Goal: Task Accomplishment & Management: Complete application form

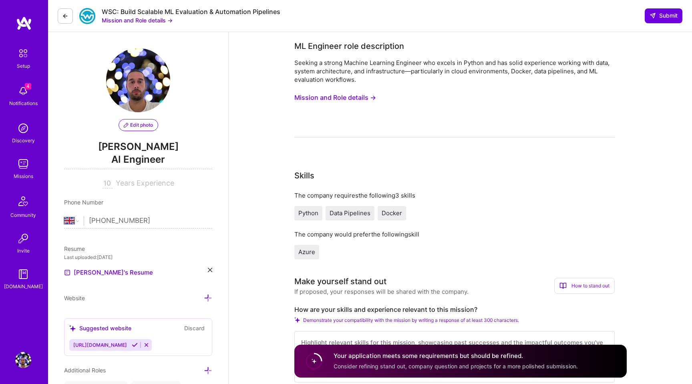
select select "GB"
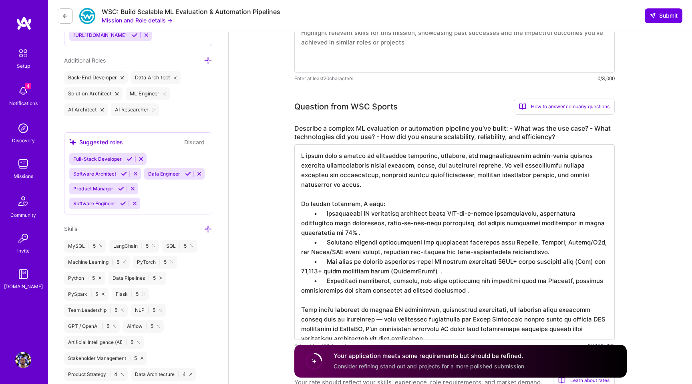
scroll to position [1, 0]
drag, startPoint x: 315, startPoint y: 204, endPoint x: 294, endPoint y: 205, distance: 20.4
click at [294, 205] on textarea at bounding box center [454, 241] width 320 height 195
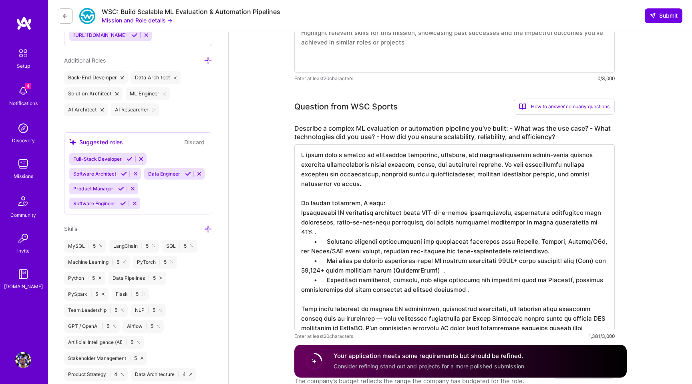
scroll to position [0, 0]
drag, startPoint x: 320, startPoint y: 223, endPoint x: 292, endPoint y: 220, distance: 27.8
drag, startPoint x: 327, startPoint y: 242, endPoint x: 288, endPoint y: 240, distance: 39.3
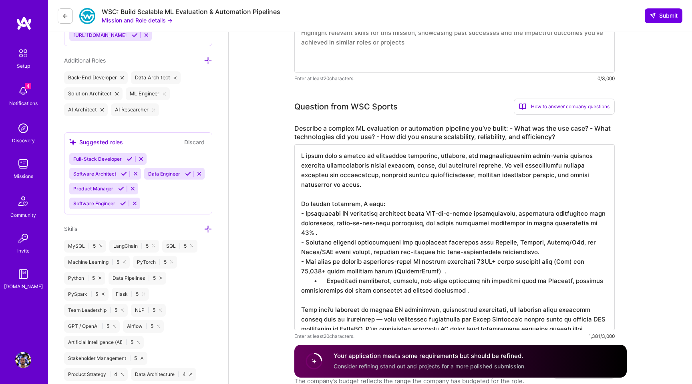
drag, startPoint x: 326, startPoint y: 262, endPoint x: 292, endPoint y: 258, distance: 33.8
click at [407, 196] on textarea at bounding box center [454, 237] width 320 height 186
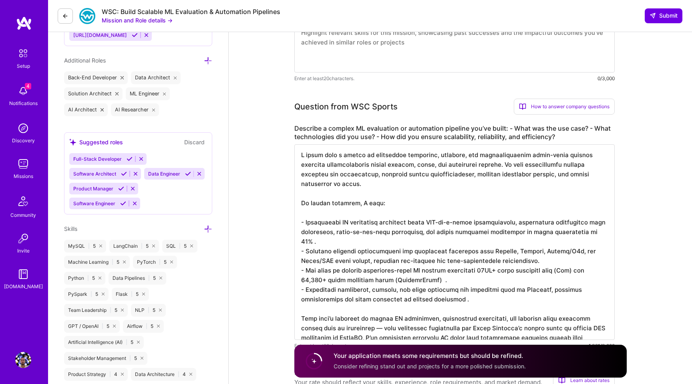
click at [508, 155] on textarea at bounding box center [454, 241] width 320 height 195
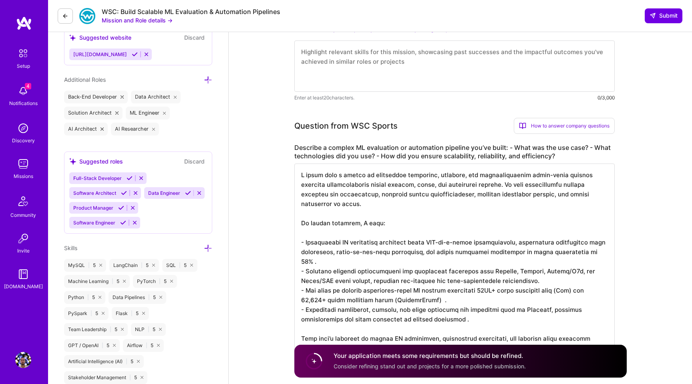
scroll to position [293, 0]
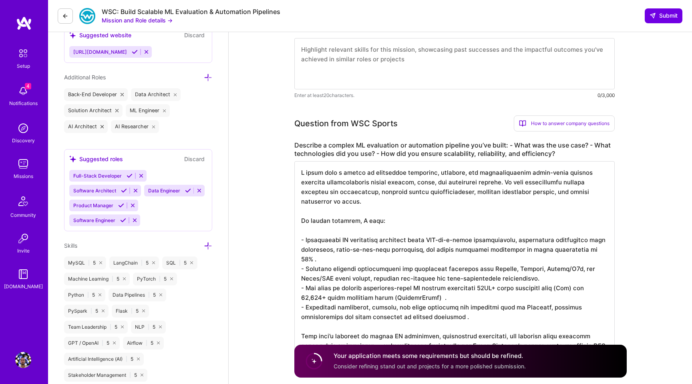
click at [434, 208] on textarea at bounding box center [454, 258] width 320 height 195
type textarea "L ipsum dolo s ametco ad elitseddoe temporinc, utlabore, etd magnaaliquaenim ad…"
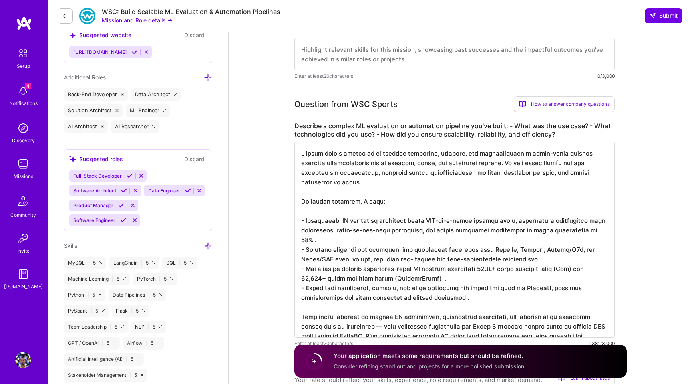
click at [396, 67] on textarea at bounding box center [454, 54] width 320 height 32
paste textarea "L ipsum dolo s ametco ad elitseddoe temporinc, utlabore, etd magnaaliquaenim ad…"
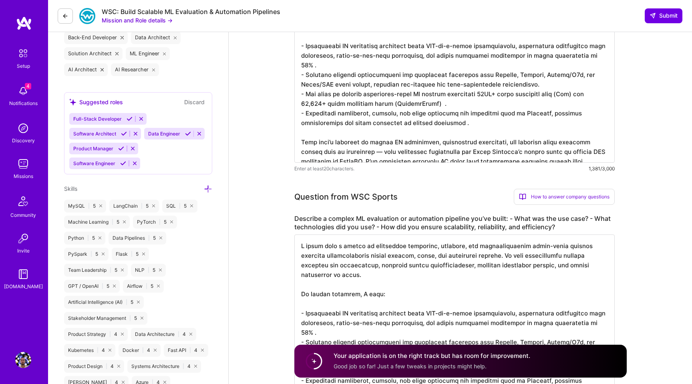
scroll to position [399, 0]
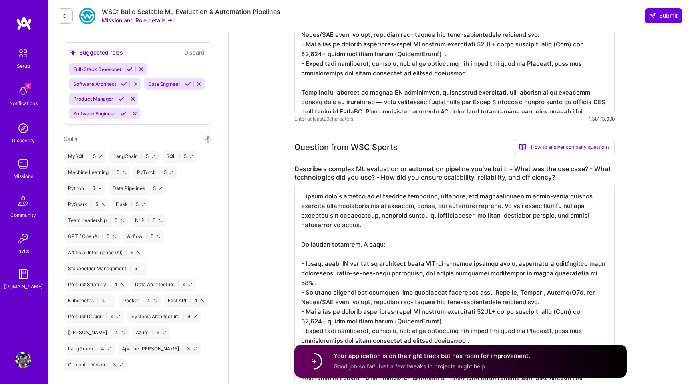
type textarea "L ipsum dolo s ametco ad elitseddoe temporinc, utlabore, etd magnaaliquaenim ad…"
click at [384, 230] on textarea at bounding box center [454, 282] width 320 height 195
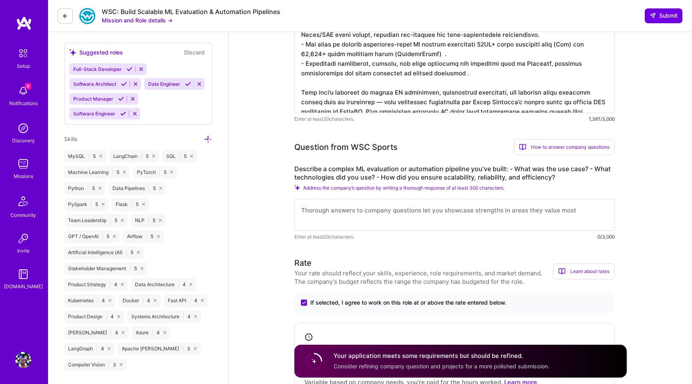
click at [371, 207] on textarea at bounding box center [454, 215] width 320 height 32
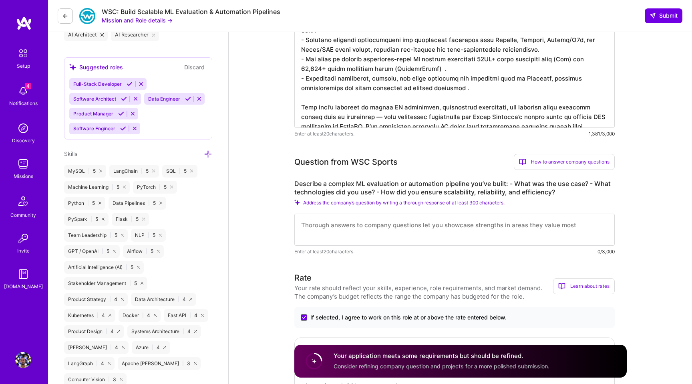
scroll to position [384, 0]
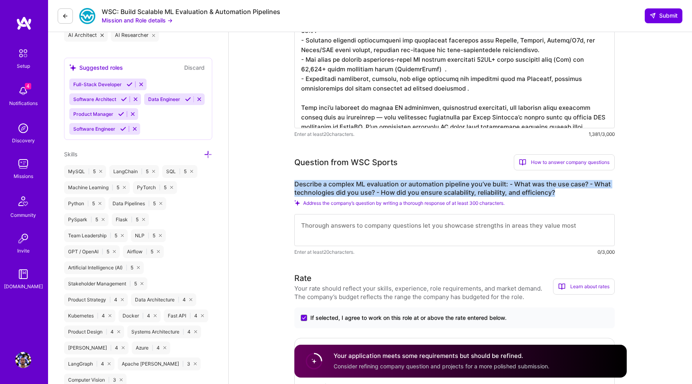
drag, startPoint x: 558, startPoint y: 191, endPoint x: 286, endPoint y: 179, distance: 273.0
copy label "Describe a complex ML evaluation or automation pipeline you’ve built: - What wa…"
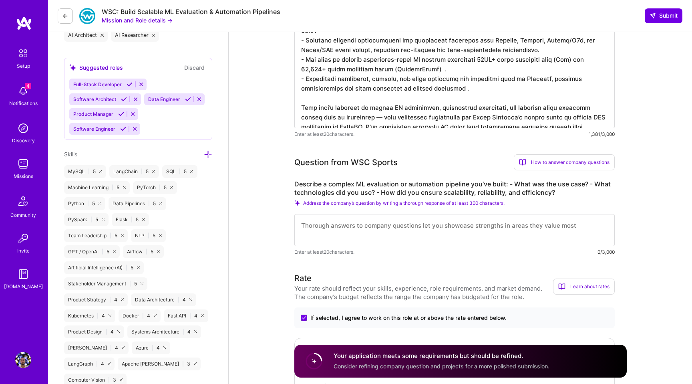
click at [368, 223] on textarea at bounding box center [454, 230] width 320 height 32
paste textarea "Lor Ipsu: Dolor s ametconsec-adipi EL seddoeiusm tem incididunt utlabore etd Ma…"
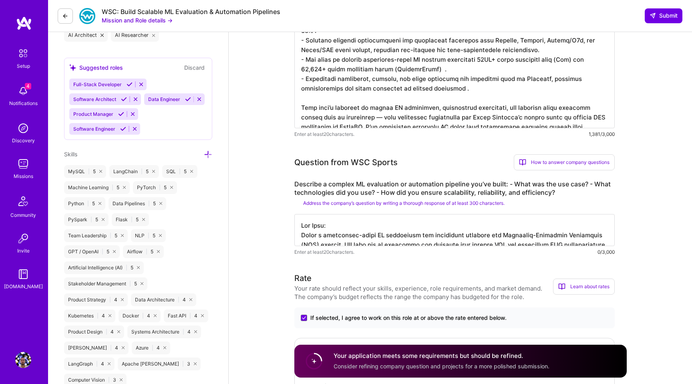
scroll to position [504, 0]
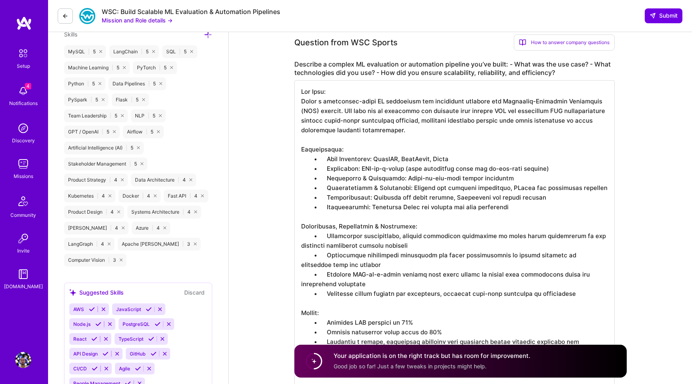
drag, startPoint x: 328, startPoint y: 160, endPoint x: 290, endPoint y: 161, distance: 37.3
drag, startPoint x: 326, startPoint y: 169, endPoint x: 263, endPoint y: 165, distance: 63.0
drag, startPoint x: 328, startPoint y: 177, endPoint x: 317, endPoint y: 179, distance: 10.6
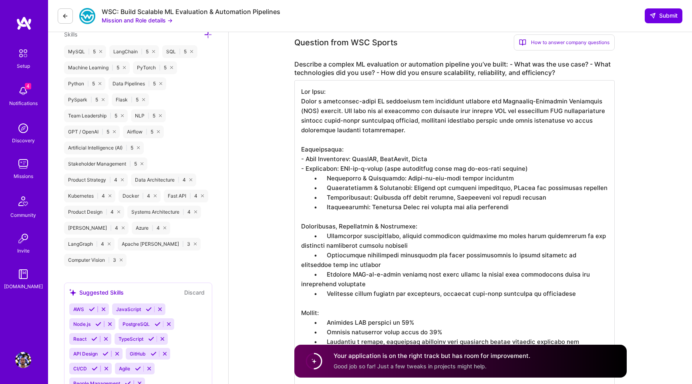
click at [304, 178] on textarea at bounding box center [454, 235] width 320 height 311
drag, startPoint x: 327, startPoint y: 188, endPoint x: 270, endPoint y: 188, distance: 56.9
drag, startPoint x: 309, startPoint y: 196, endPoint x: 288, endPoint y: 193, distance: 20.6
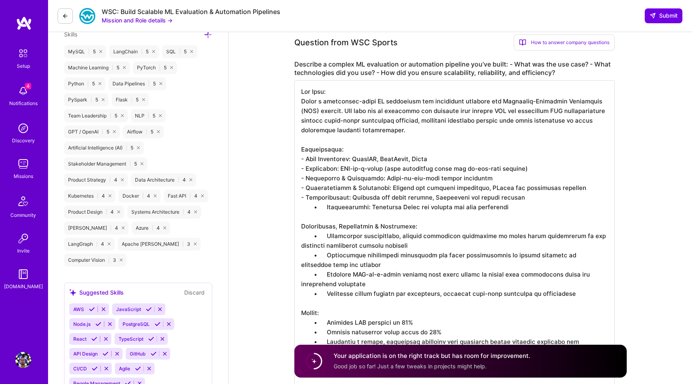
drag, startPoint x: 319, startPoint y: 203, endPoint x: 296, endPoint y: 197, distance: 23.3
click at [296, 197] on textarea at bounding box center [454, 235] width 320 height 311
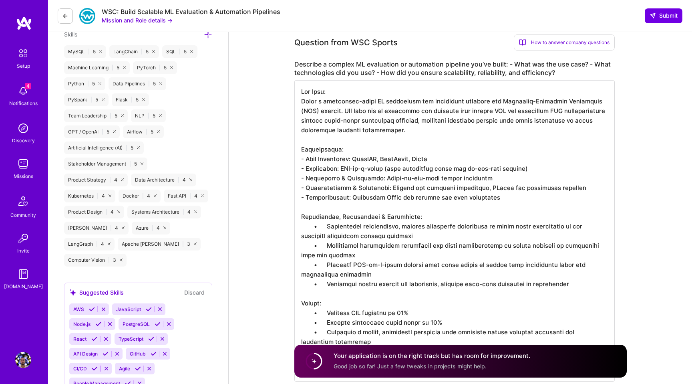
drag, startPoint x: 328, startPoint y: 224, endPoint x: 297, endPoint y: 226, distance: 31.3
click at [297, 226] on textarea at bounding box center [454, 230] width 320 height 301
drag, startPoint x: 326, startPoint y: 244, endPoint x: 294, endPoint y: 243, distance: 32.1
drag, startPoint x: 327, startPoint y: 264, endPoint x: 263, endPoint y: 261, distance: 63.7
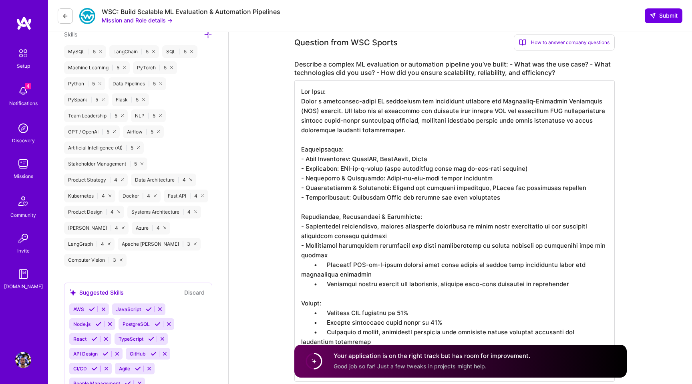
drag, startPoint x: 326, startPoint y: 283, endPoint x: 287, endPoint y: 282, distance: 38.9
drag, startPoint x: 321, startPoint y: 311, endPoint x: 291, endPoint y: 306, distance: 30.5
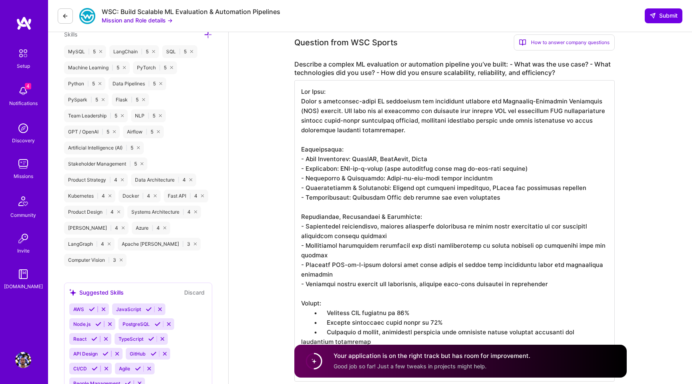
drag, startPoint x: 325, startPoint y: 312, endPoint x: 275, endPoint y: 307, distance: 50.7
click at [323, 313] on textarea at bounding box center [454, 230] width 320 height 301
drag, startPoint x: 320, startPoint y: 312, endPoint x: 298, endPoint y: 309, distance: 22.3
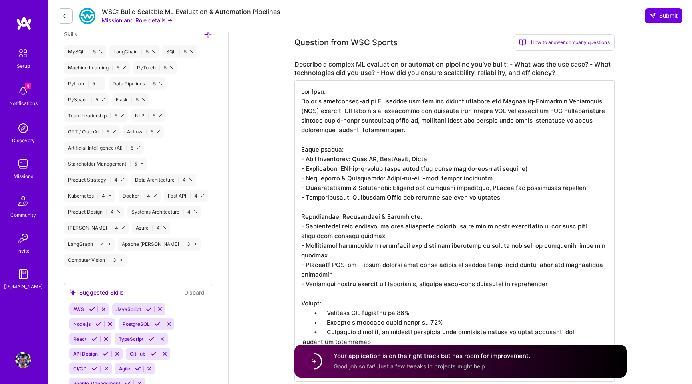
click at [295, 312] on textarea at bounding box center [454, 230] width 320 height 301
drag, startPoint x: 391, startPoint y: 312, endPoint x: 385, endPoint y: 312, distance: 6.4
click at [385, 312] on textarea at bounding box center [454, 230] width 320 height 301
drag, startPoint x: 327, startPoint y: 323, endPoint x: 297, endPoint y: 324, distance: 30.0
click at [296, 323] on textarea at bounding box center [454, 230] width 320 height 301
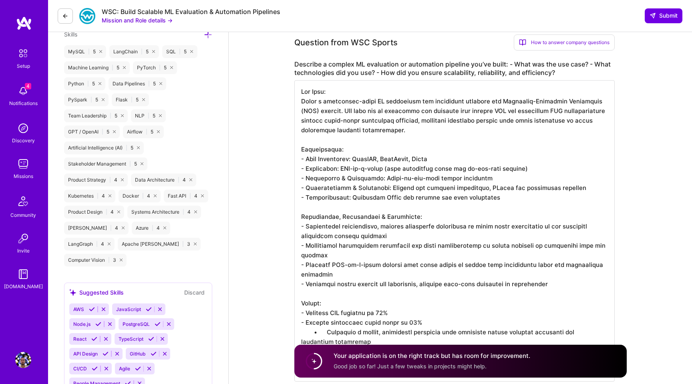
drag, startPoint x: 398, startPoint y: 322, endPoint x: 427, endPoint y: 318, distance: 28.7
click at [424, 321] on textarea at bounding box center [454, 230] width 320 height 301
drag, startPoint x: 326, startPoint y: 329, endPoint x: 288, endPoint y: 327, distance: 37.7
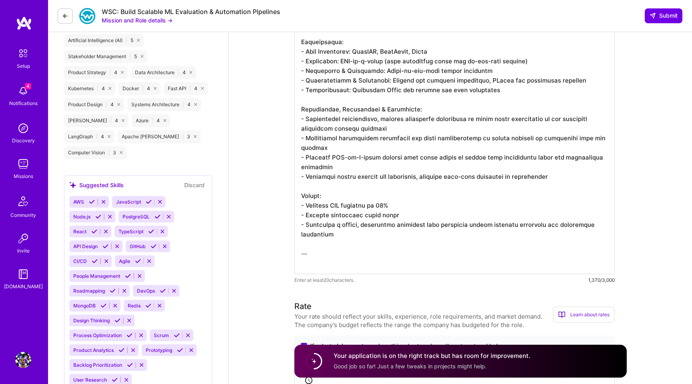
scroll to position [612, 0]
drag, startPoint x: 277, startPoint y: 251, endPoint x: 266, endPoint y: 251, distance: 10.4
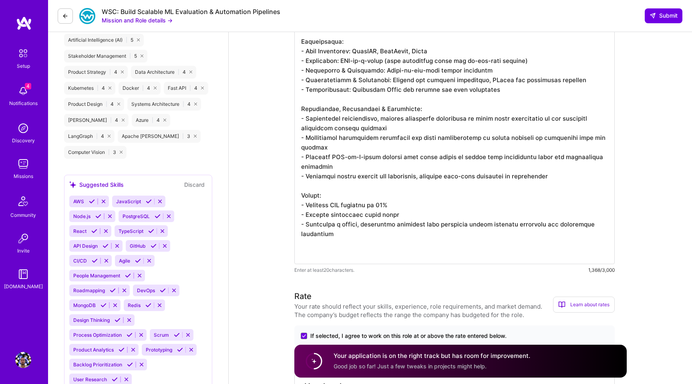
click at [343, 254] on textarea at bounding box center [454, 118] width 320 height 292
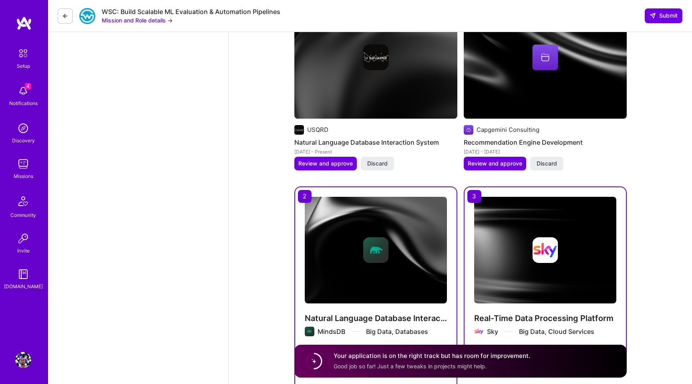
scroll to position [1409, 0]
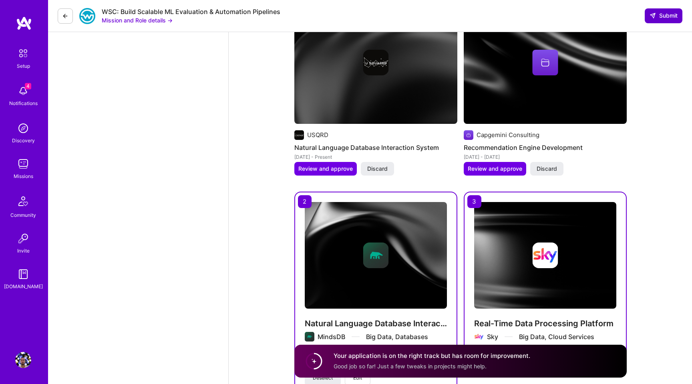
type textarea "Use Case: Built a production-grade ML evaluation and automation pipeline for Re…"
click at [670, 21] on button "Submit" at bounding box center [664, 15] width 38 height 14
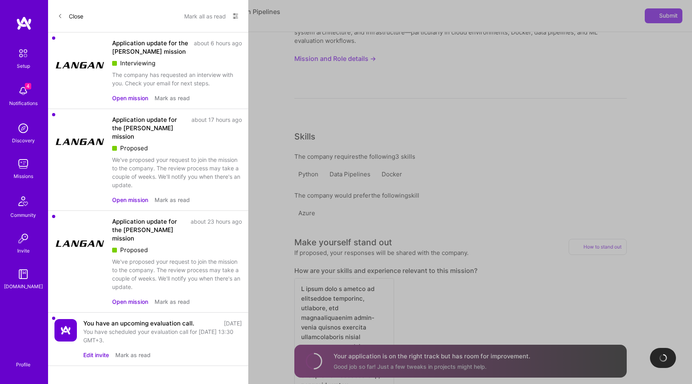
scroll to position [56, 0]
